Goal: Task Accomplishment & Management: Manage account settings

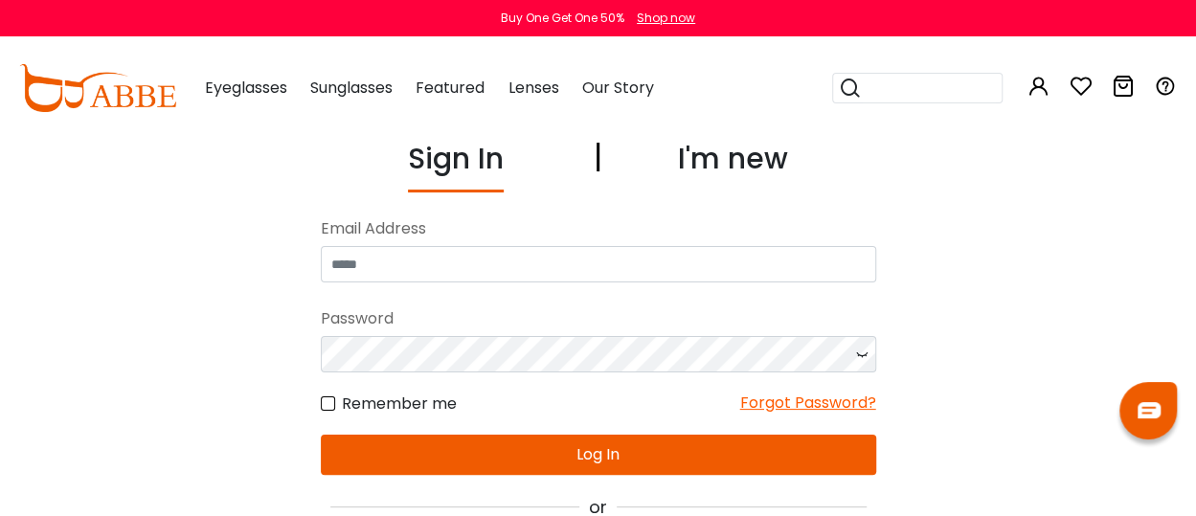
click at [979, 428] on div "Sign In I'm new No match for email address and/or password. Please try again. E…" at bounding box center [598, 357] width 1196 height 441
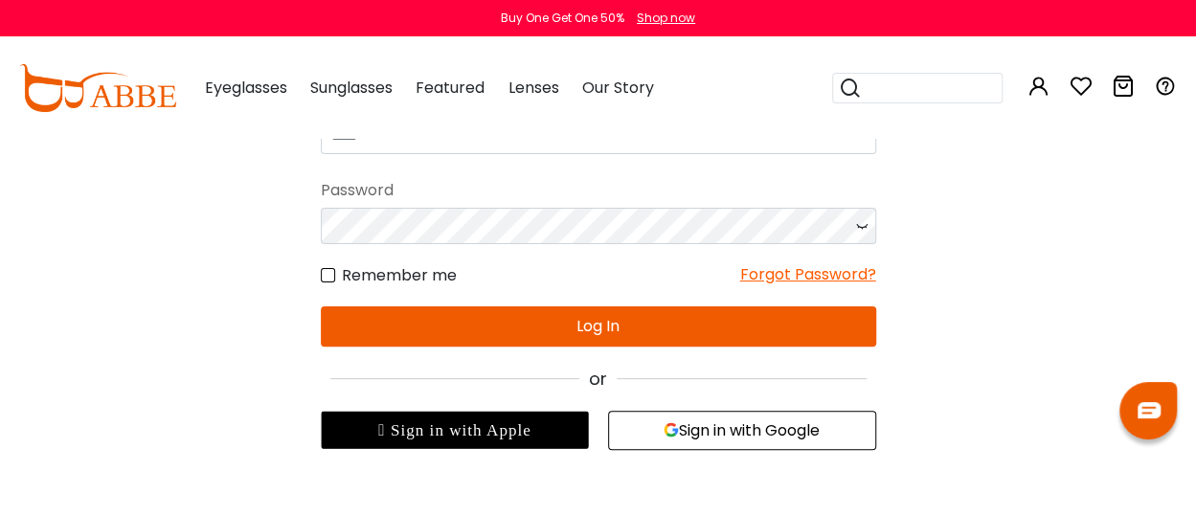
scroll to position [153, 0]
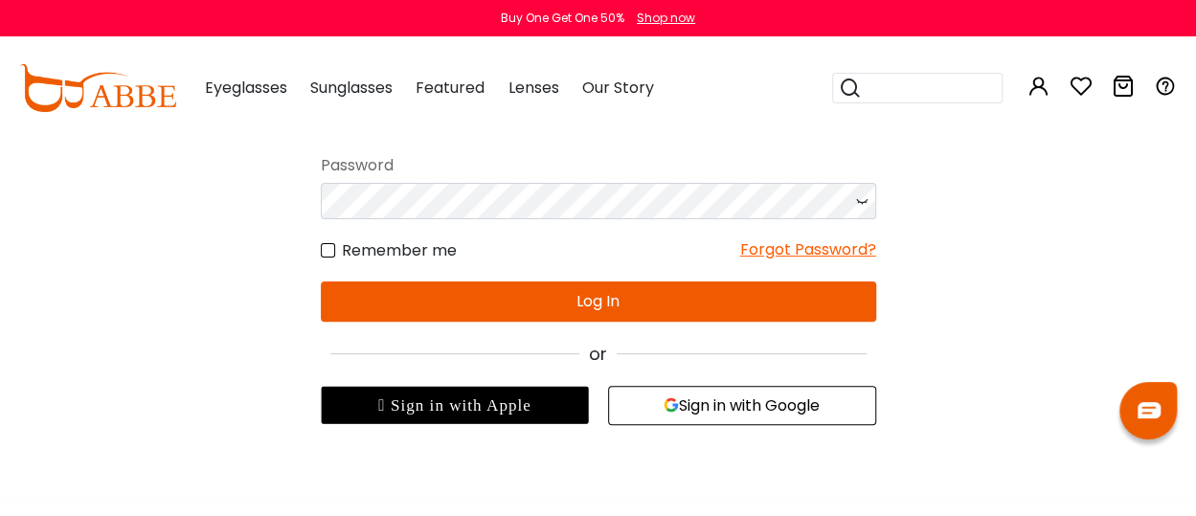
click at [841, 392] on button "Sign in with Google" at bounding box center [742, 405] width 268 height 39
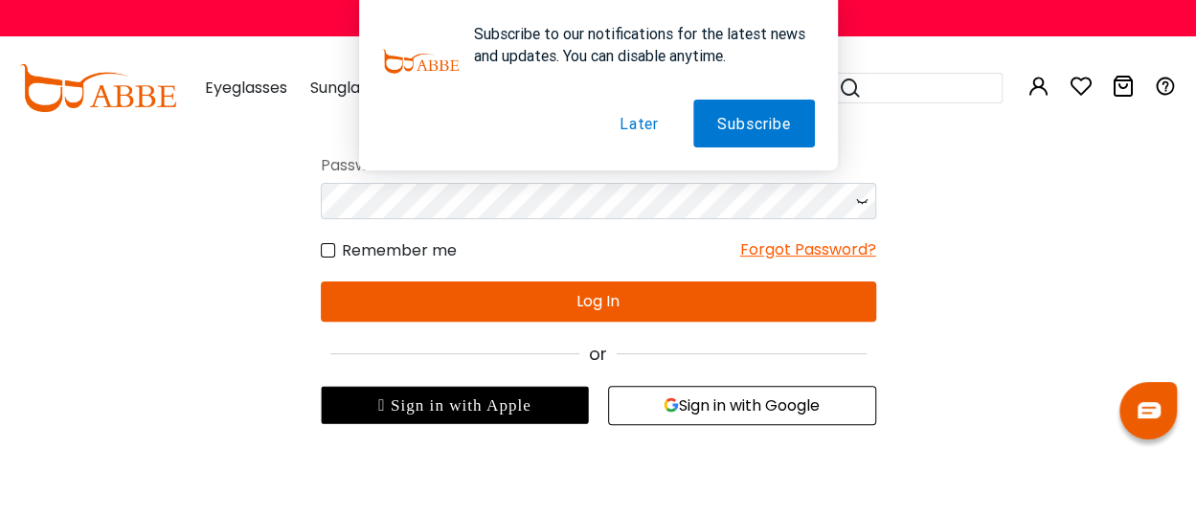
click at [649, 118] on button "Later" at bounding box center [639, 124] width 87 height 48
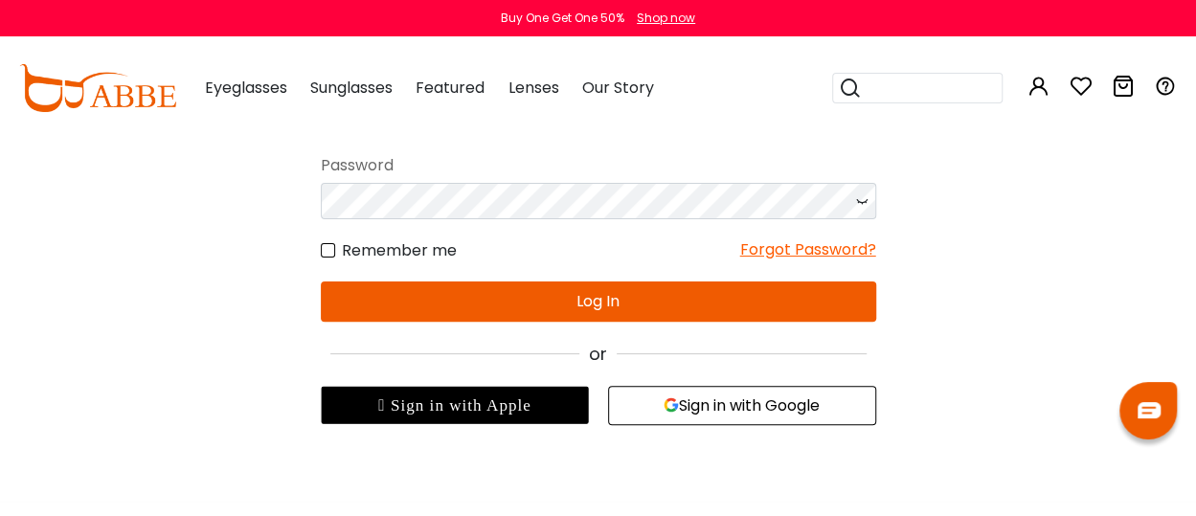
click at [796, 408] on button "Sign in with Google" at bounding box center [742, 405] width 268 height 39
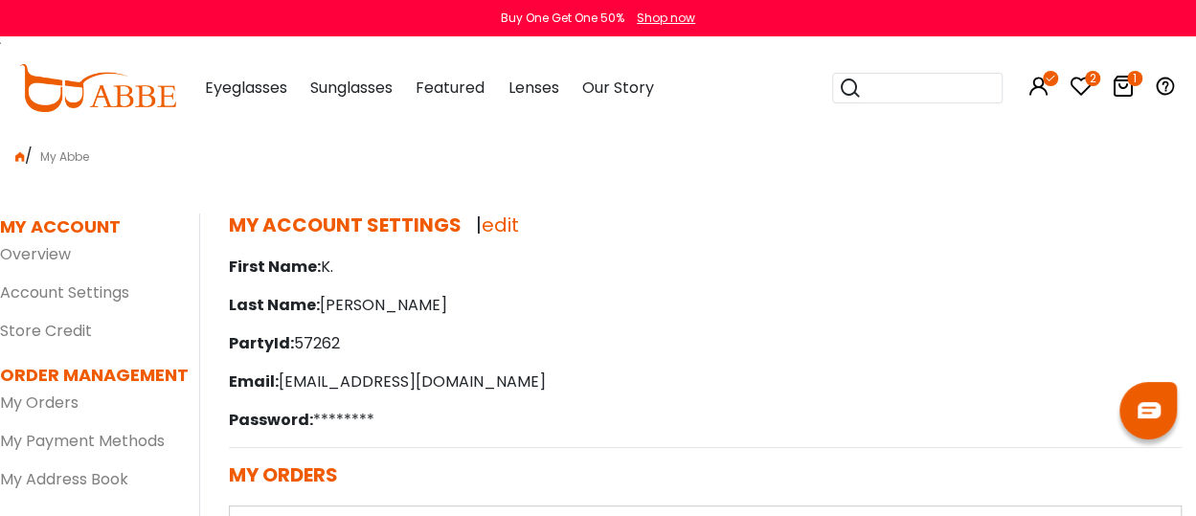
click at [668, 324] on div "First Name: K. Last Name: Careau PartyId: 57262 Email: kimcareau2022@gmail.com …" at bounding box center [705, 344] width 953 height 176
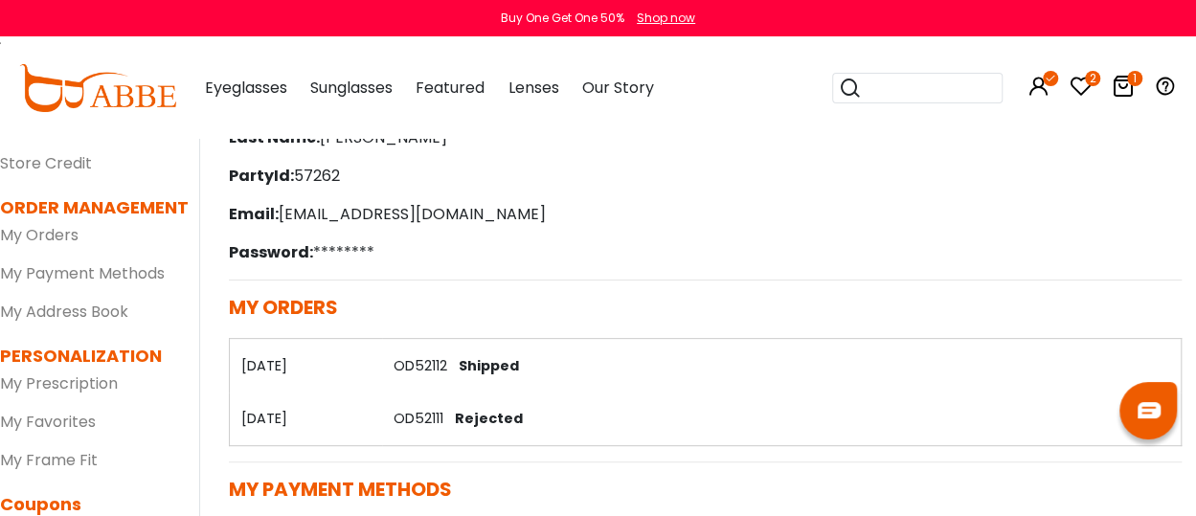
scroll to position [153, 0]
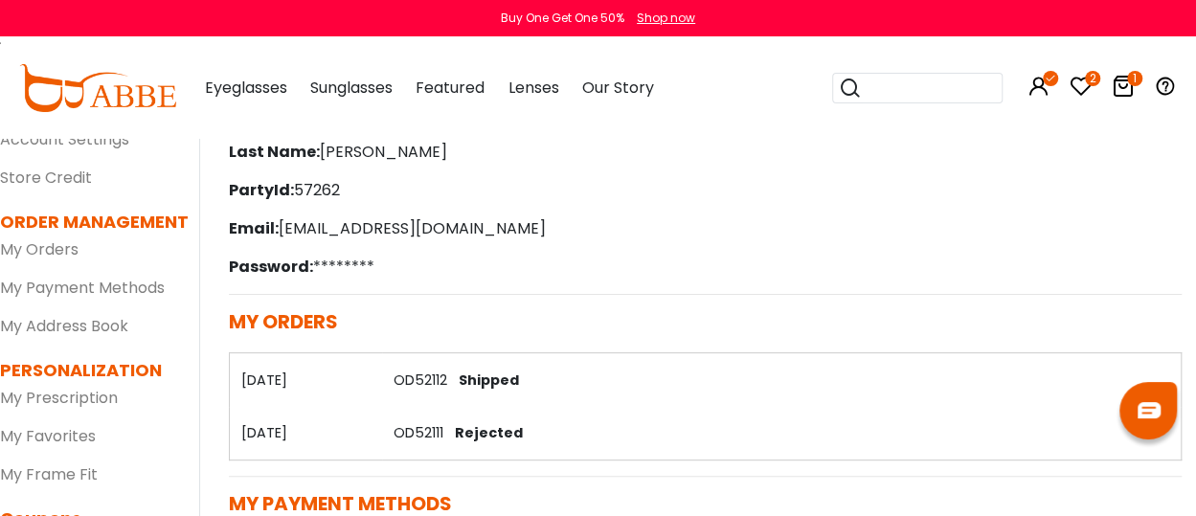
click at [1126, 75] on icon at bounding box center [1123, 86] width 23 height 23
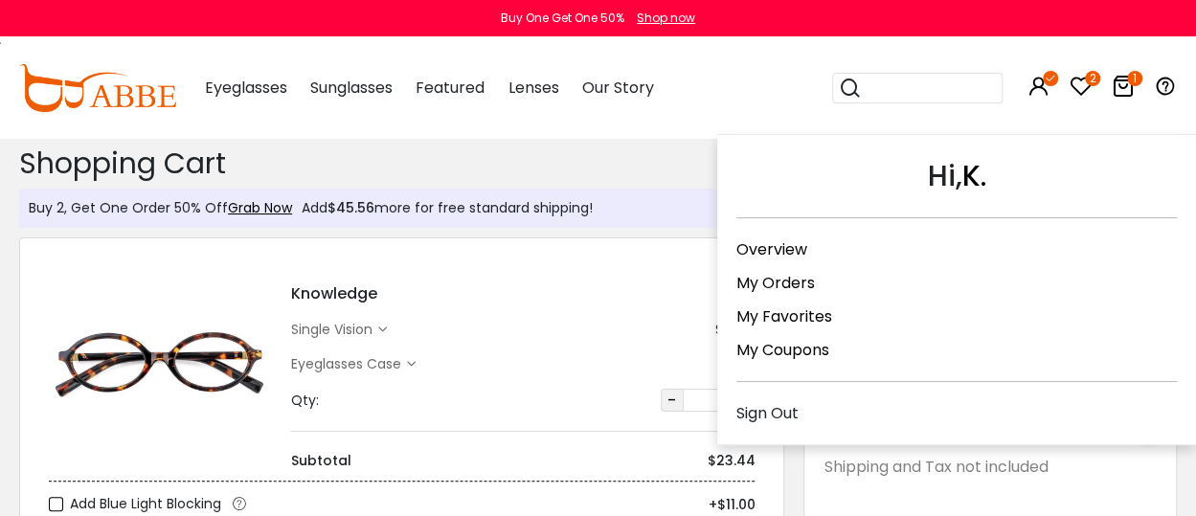
click at [1035, 92] on icon at bounding box center [1038, 86] width 23 height 23
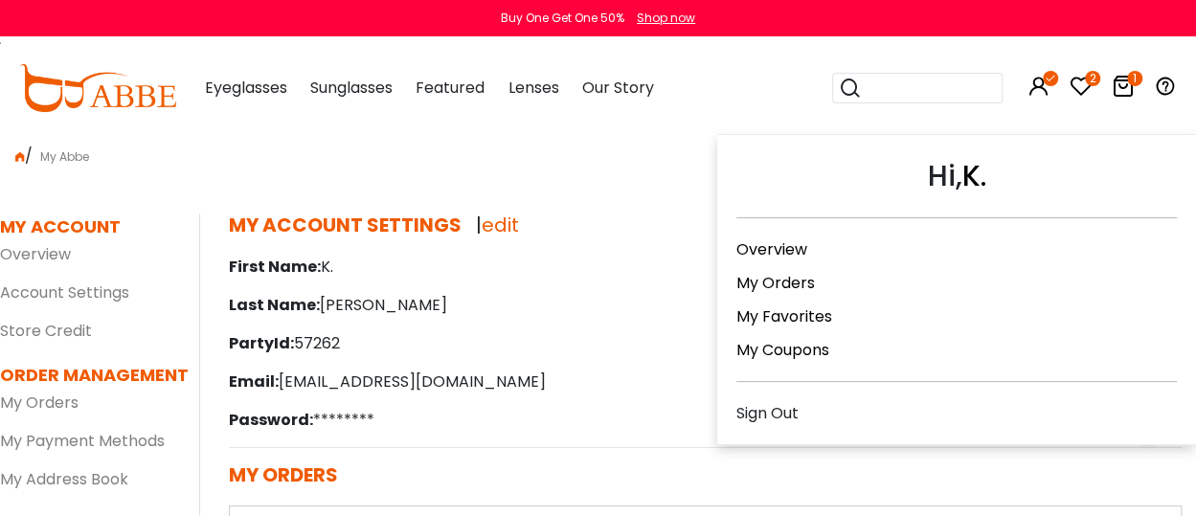
click at [1037, 92] on icon at bounding box center [1038, 86] width 23 height 23
click at [1034, 401] on div "Sign Out" at bounding box center [956, 413] width 440 height 24
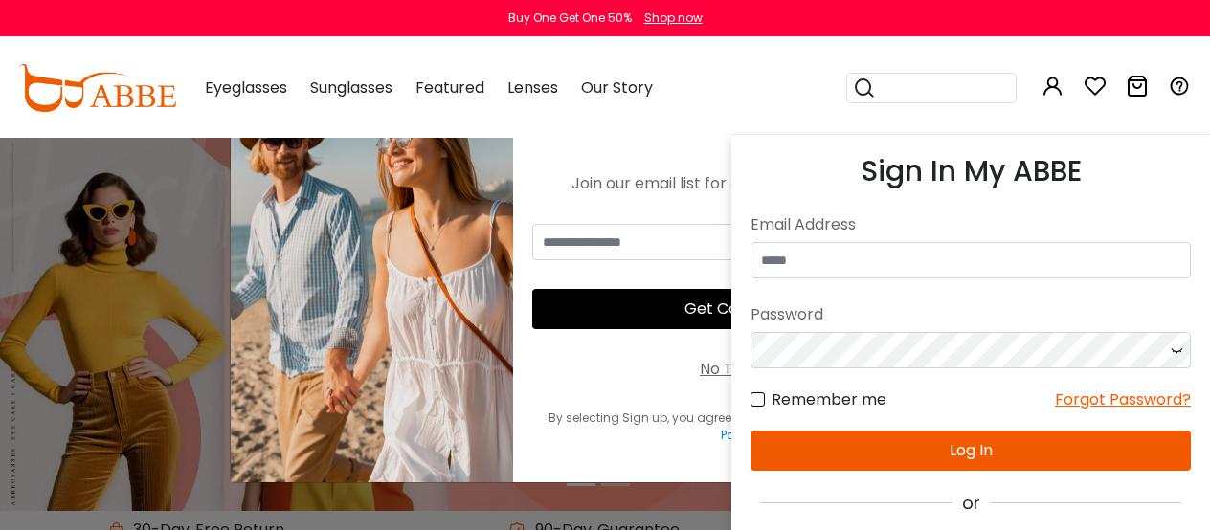
click at [1051, 89] on icon at bounding box center [1053, 86] width 23 height 23
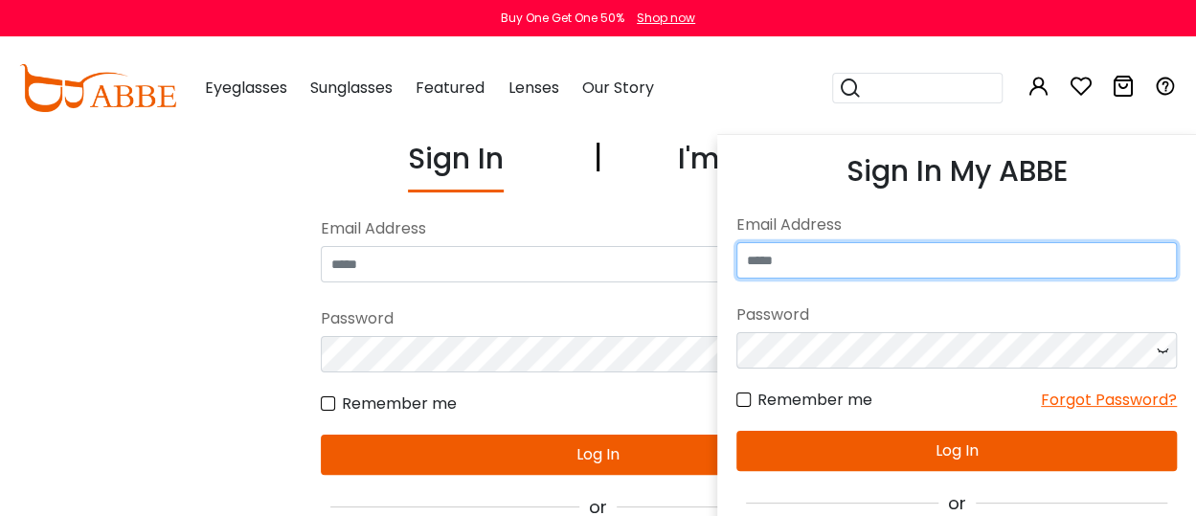
click at [1001, 259] on input "email" at bounding box center [956, 260] width 440 height 36
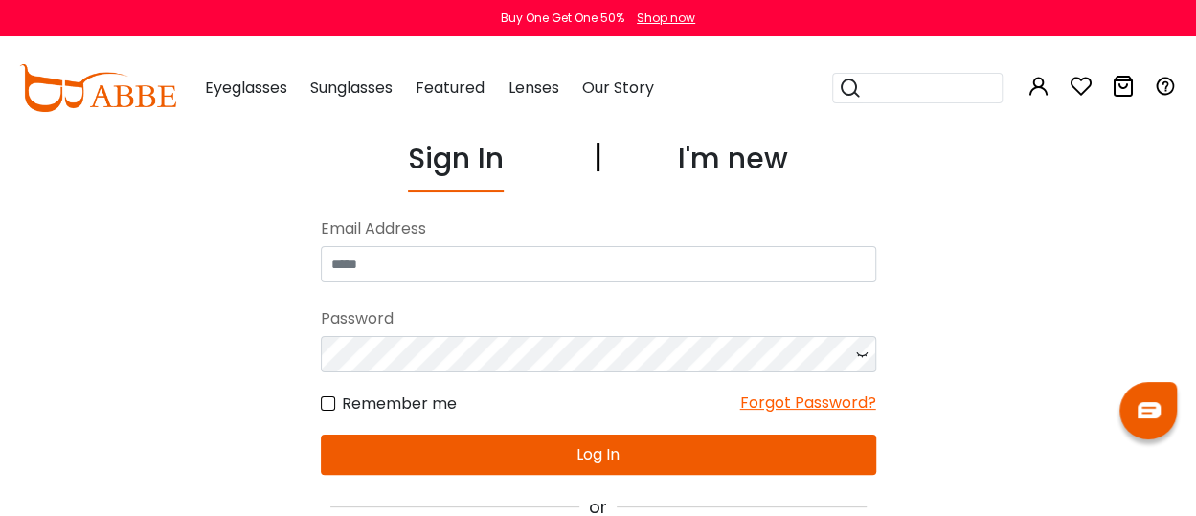
type input "**********"
click at [994, 348] on div "Sign In I'm new No match for email address and/or password. Please try again. E…" at bounding box center [598, 357] width 1196 height 441
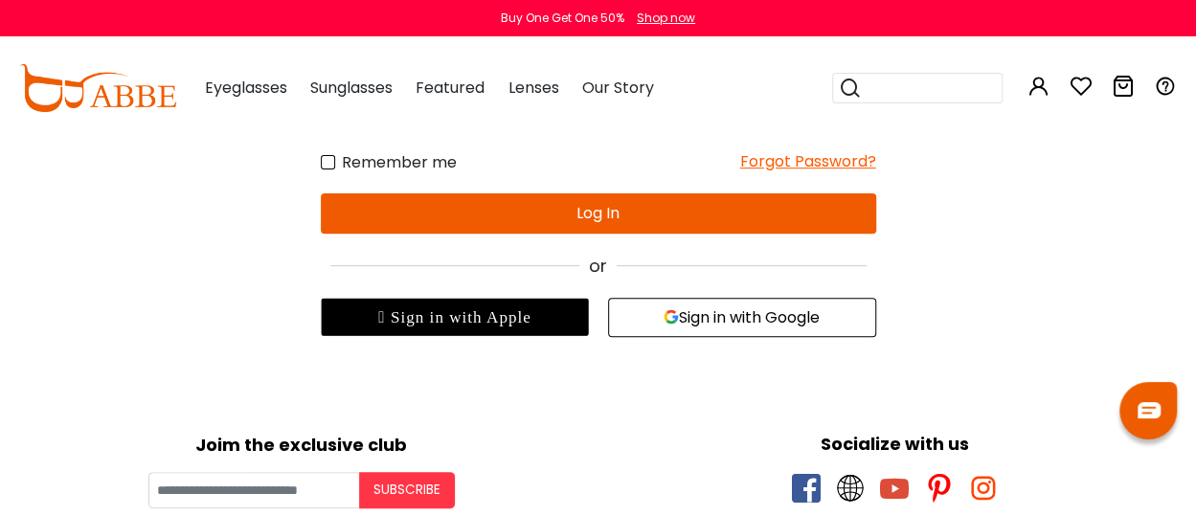
scroll to position [306, 0]
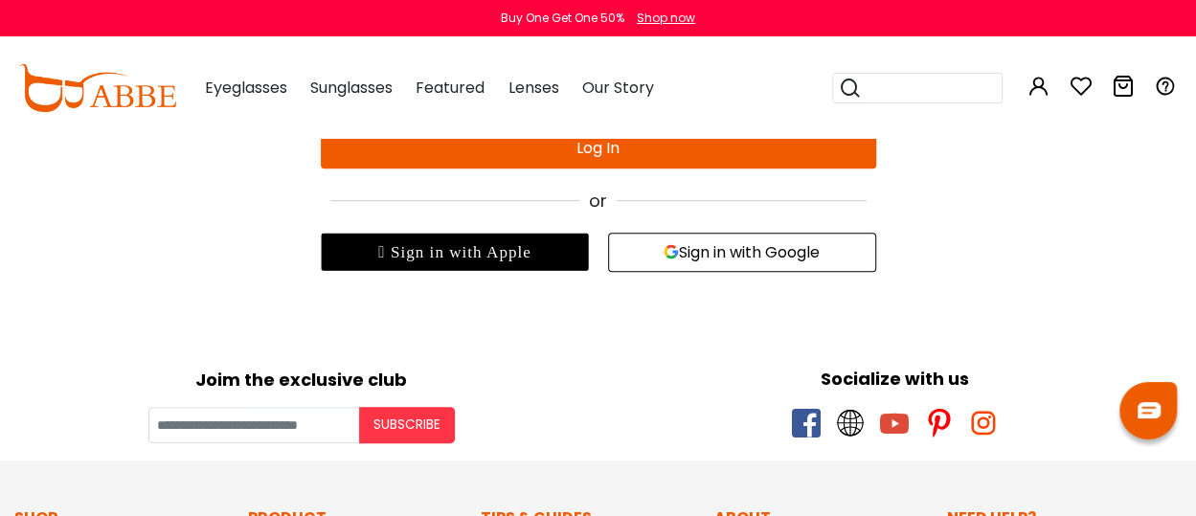
click at [940, 227] on div "Sign In I'm new No match for email address and/or password. Please try again. E…" at bounding box center [598, 51] width 1196 height 441
